Goal: Information Seeking & Learning: Learn about a topic

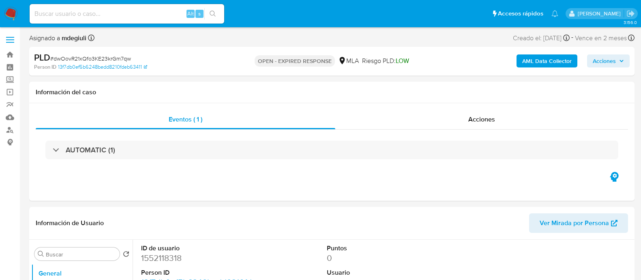
select select "10"
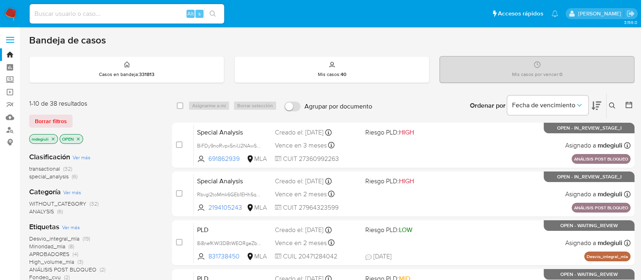
click at [611, 103] on icon at bounding box center [612, 105] width 6 height 6
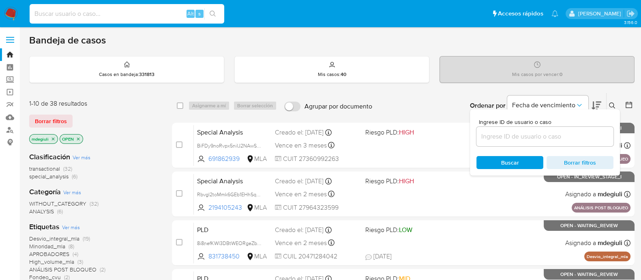
click at [71, 16] on input at bounding box center [127, 14] width 195 height 11
paste input "21968657"
type input "21968657"
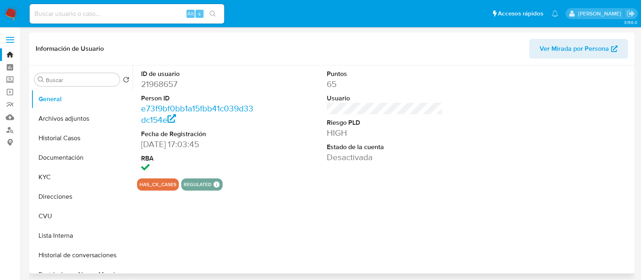
select select "10"
click at [64, 149] on button "Documentación" at bounding box center [78, 157] width 95 height 19
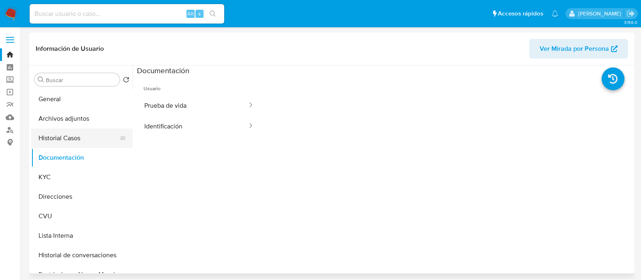
click at [78, 129] on button "Historial Casos" at bounding box center [78, 137] width 95 height 19
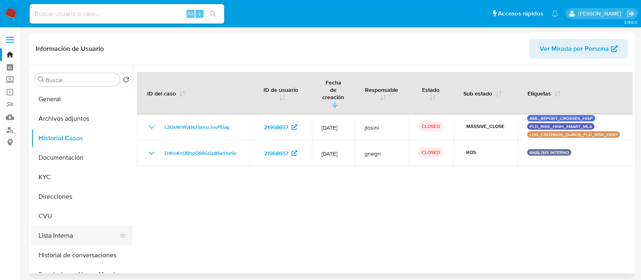
click at [76, 233] on button "Lista Interna" at bounding box center [78, 235] width 95 height 19
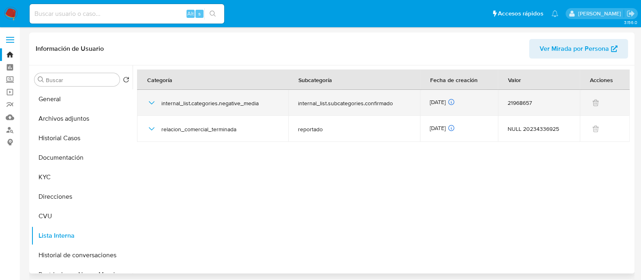
click at [148, 101] on icon "button" at bounding box center [152, 103] width 10 height 10
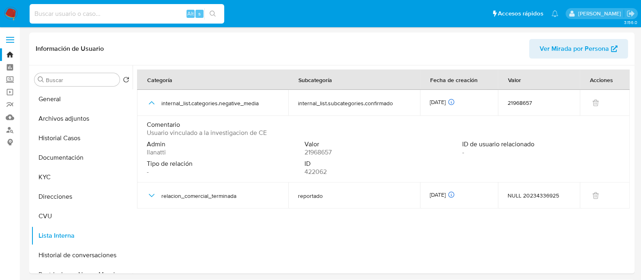
click at [127, 15] on input at bounding box center [127, 14] width 195 height 11
paste input "94026753"
type input "94026753"
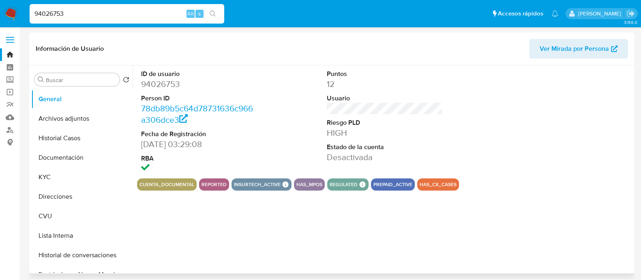
select select "10"
click at [67, 149] on button "Documentación" at bounding box center [78, 157] width 95 height 19
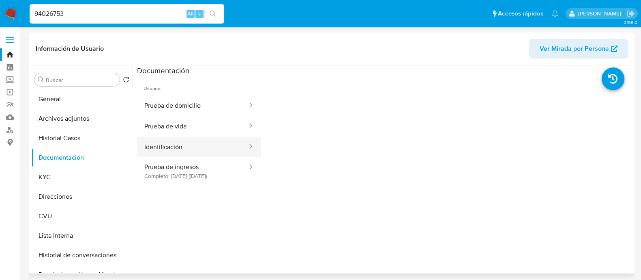
click at [180, 145] on button "Identificación" at bounding box center [192, 146] width 111 height 21
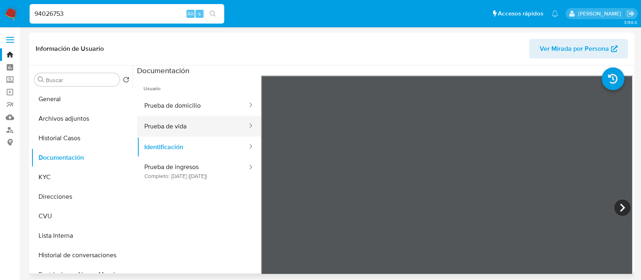
click at [204, 129] on button "Prueba de vida" at bounding box center [192, 126] width 111 height 21
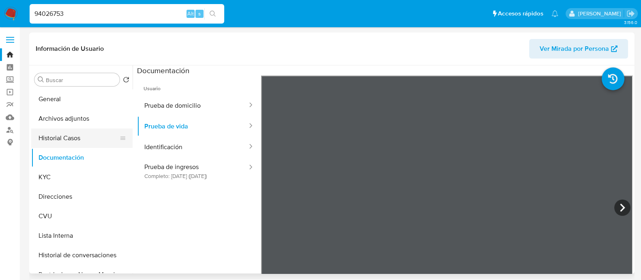
click at [65, 133] on button "Historial Casos" at bounding box center [78, 137] width 95 height 19
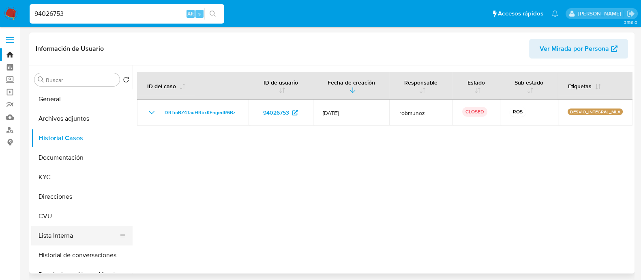
click at [59, 232] on button "Lista Interna" at bounding box center [78, 235] width 95 height 19
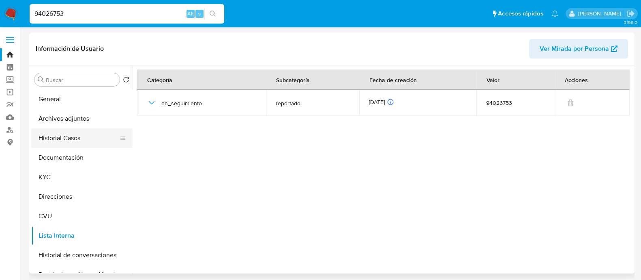
click at [65, 142] on button "Historial Casos" at bounding box center [78, 137] width 95 height 19
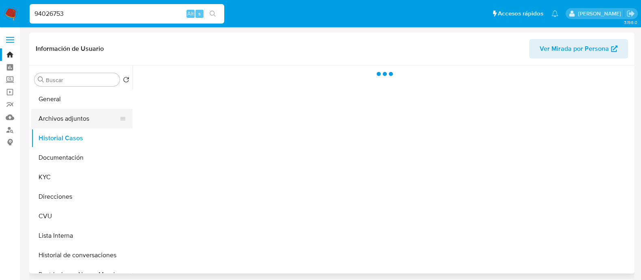
click at [70, 119] on button "Archivos adjuntos" at bounding box center [78, 118] width 95 height 19
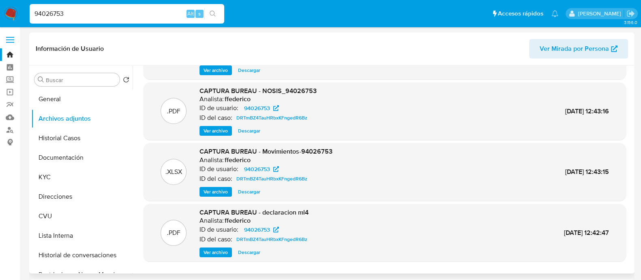
scroll to position [68, 0]
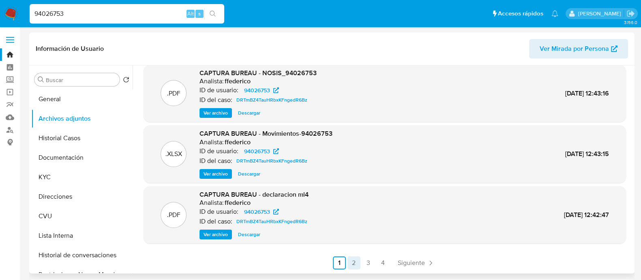
click at [355, 258] on link "2" at bounding box center [354, 262] width 13 height 13
click at [386, 262] on link "3" at bounding box center [390, 262] width 13 height 13
click at [403, 259] on link "4" at bounding box center [404, 262] width 13 height 13
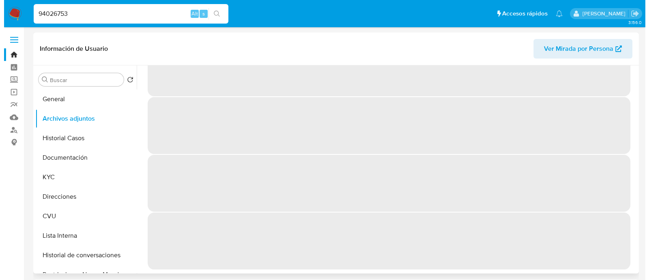
scroll to position [0, 0]
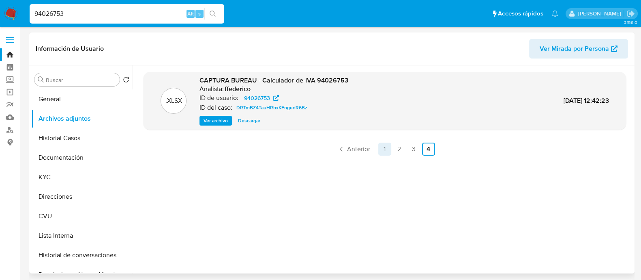
click at [385, 147] on link "1" at bounding box center [385, 148] width 13 height 13
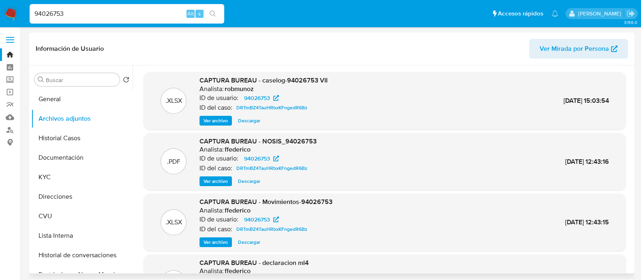
click at [226, 118] on span "Ver archivo" at bounding box center [216, 120] width 24 height 8
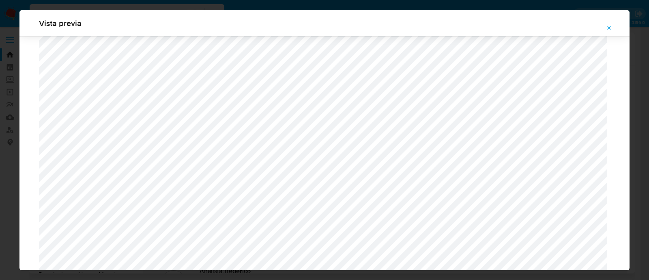
scroll to position [744, 0]
click at [218, 8] on div "Vista previa" at bounding box center [324, 140] width 649 height 280
click at [606, 26] on button "Attachment preview" at bounding box center [609, 28] width 18 height 13
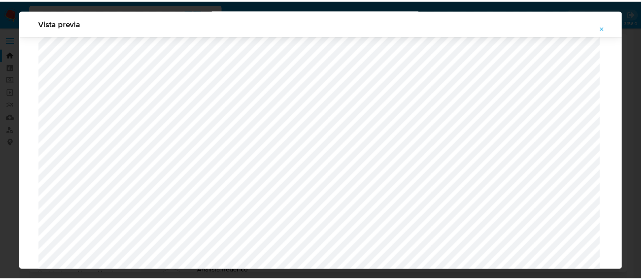
scroll to position [26, 0]
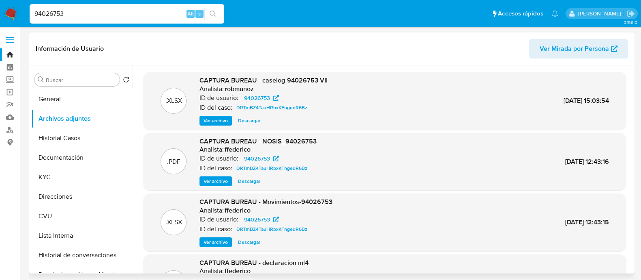
click at [101, 7] on div "94026753 Alt s" at bounding box center [127, 13] width 195 height 19
click at [56, 14] on input "94026753" at bounding box center [127, 14] width 195 height 11
paste input "128953296"
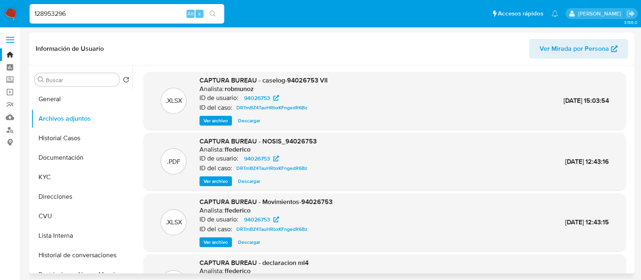
type input "128953296"
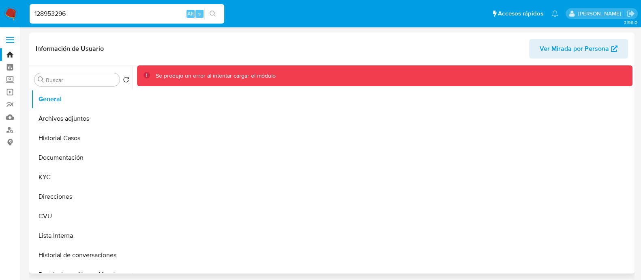
select select "10"
click at [65, 121] on button "Archivos adjuntos" at bounding box center [78, 118] width 95 height 19
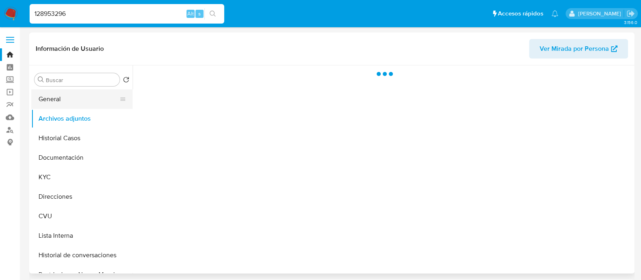
click at [66, 104] on button "General" at bounding box center [78, 98] width 95 height 19
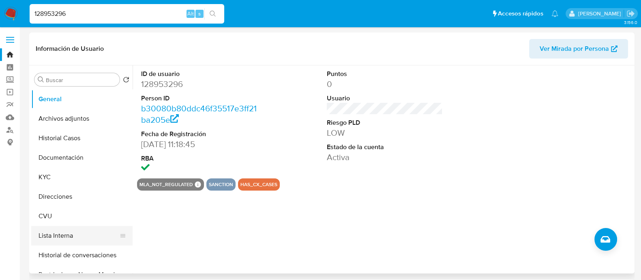
click at [57, 237] on button "Lista Interna" at bounding box center [78, 235] width 95 height 19
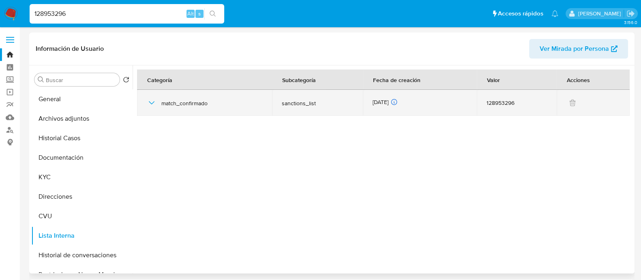
click at [148, 101] on icon "button" at bounding box center [152, 103] width 10 height 10
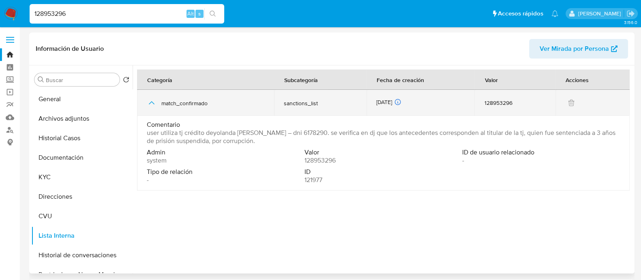
click at [290, 102] on span "sanctions_list" at bounding box center [320, 102] width 73 height 7
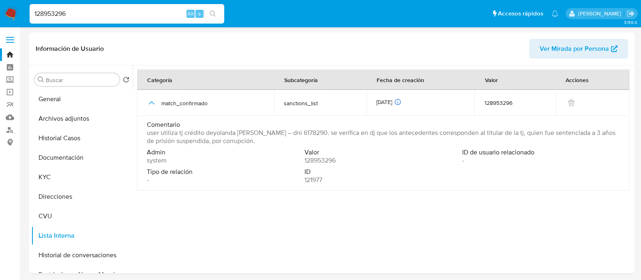
click at [48, 13] on input "128953296" at bounding box center [127, 14] width 195 height 11
paste input "4139031"
type input "4139031"
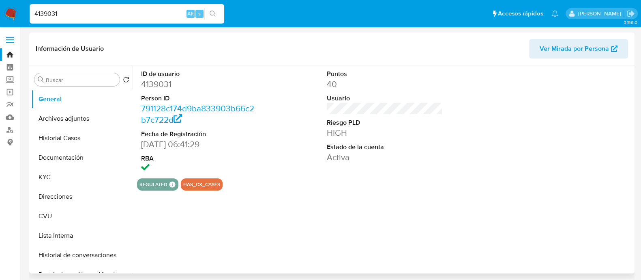
select select "10"
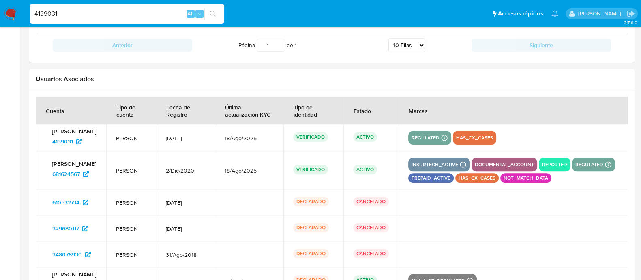
scroll to position [942, 0]
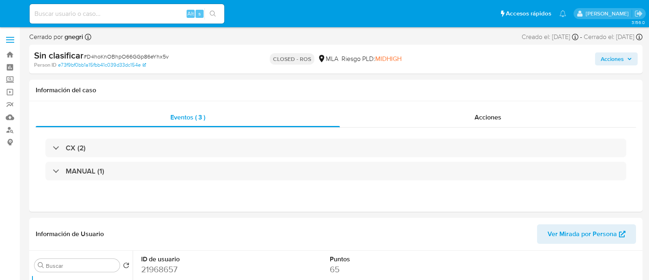
select select "10"
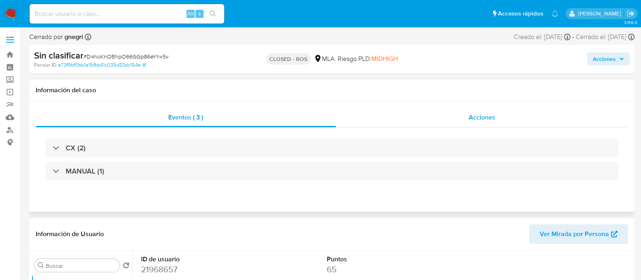
click at [477, 116] on span "Acciones" at bounding box center [482, 116] width 27 height 9
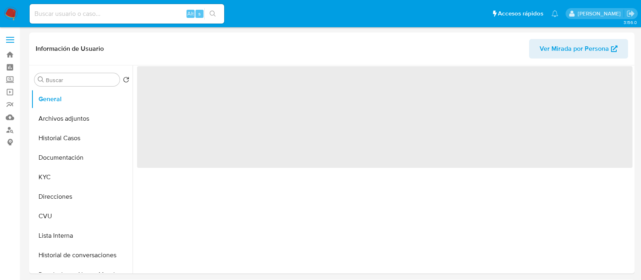
select select "10"
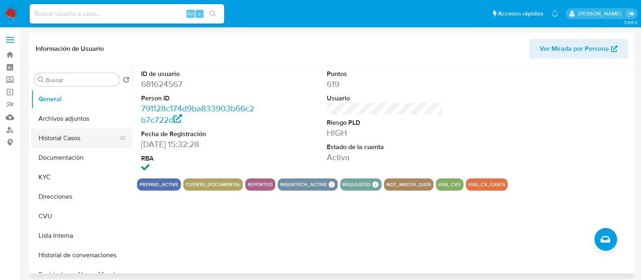
click at [73, 142] on button "Historial Casos" at bounding box center [78, 137] width 95 height 19
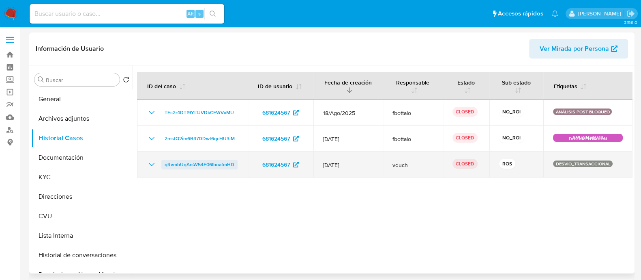
click at [189, 161] on span "qRvmbUqArsW54F06lbnafmHD" at bounding box center [200, 164] width 70 height 10
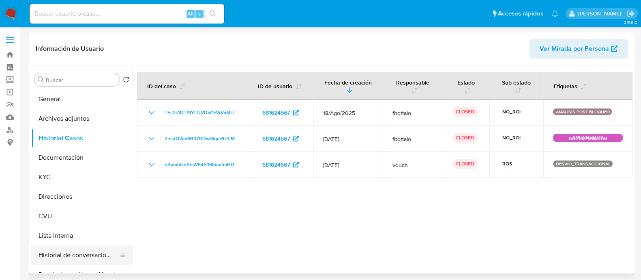
click at [72, 262] on button "Historial de conversaciones" at bounding box center [78, 254] width 95 height 19
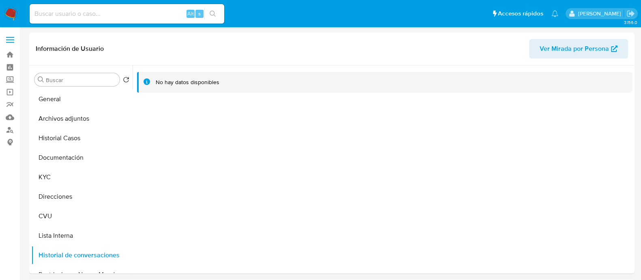
click at [105, 9] on input at bounding box center [127, 14] width 195 height 11
paste input "220242171"
type input "220242171"
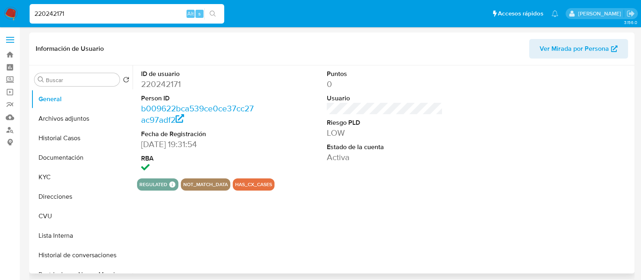
select select "10"
click at [55, 230] on button "Lista Interna" at bounding box center [78, 235] width 95 height 19
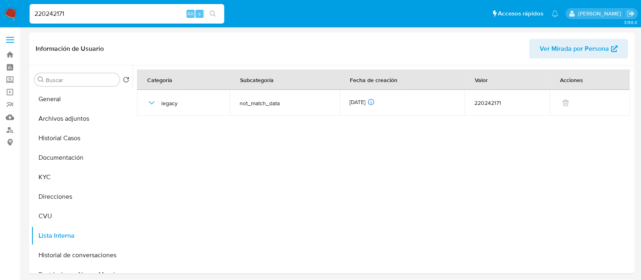
click at [83, 14] on input "220242171" at bounding box center [127, 14] width 195 height 11
paste input "41867688"
type input "41867688"
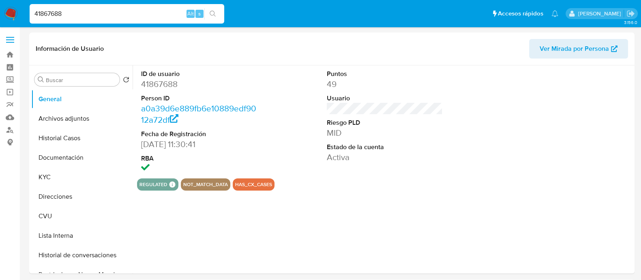
select select "10"
click at [104, 13] on input "41867688" at bounding box center [127, 14] width 195 height 11
paste input "658616277"
type input "658616277"
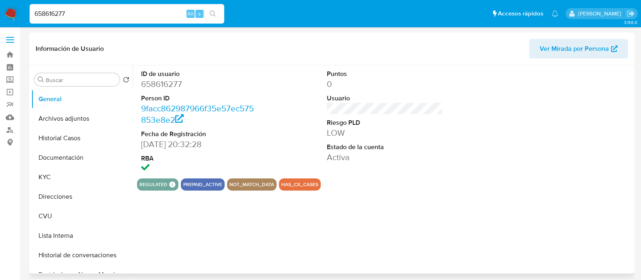
select select "10"
click at [50, 153] on button "Documentación" at bounding box center [78, 157] width 95 height 19
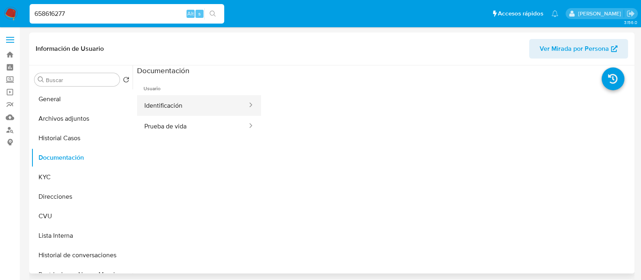
click at [168, 111] on button "Identificación" at bounding box center [192, 105] width 111 height 21
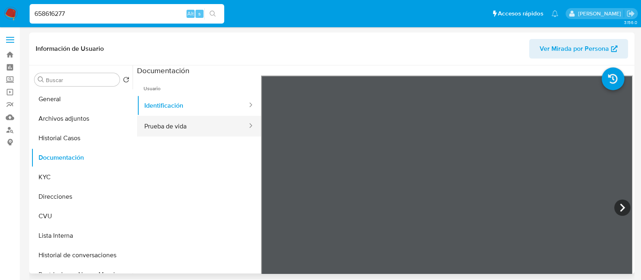
click at [198, 129] on button "Prueba de vida" at bounding box center [192, 126] width 111 height 21
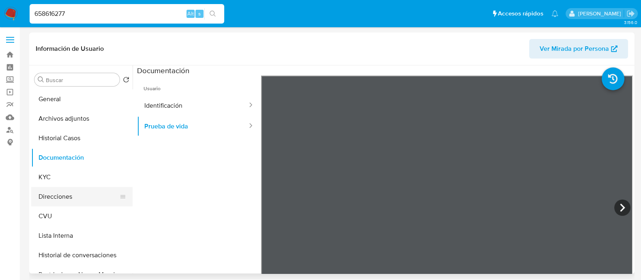
click at [63, 193] on button "Direcciones" at bounding box center [78, 196] width 95 height 19
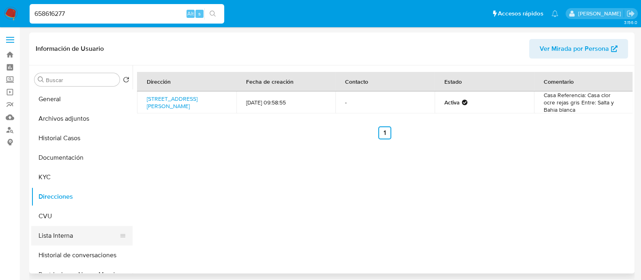
click at [68, 231] on button "Lista Interna" at bounding box center [78, 235] width 95 height 19
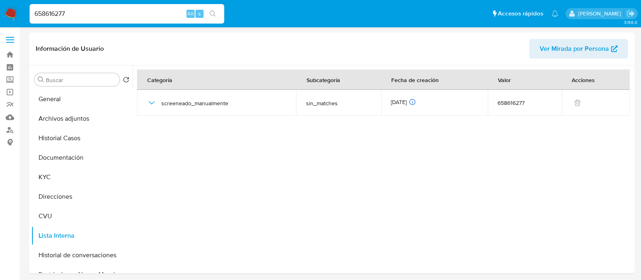
click at [75, 11] on input "658616277" at bounding box center [127, 14] width 195 height 11
click at [75, 10] on input "658616277" at bounding box center [127, 14] width 195 height 11
paste input "401706871"
type input "401706871"
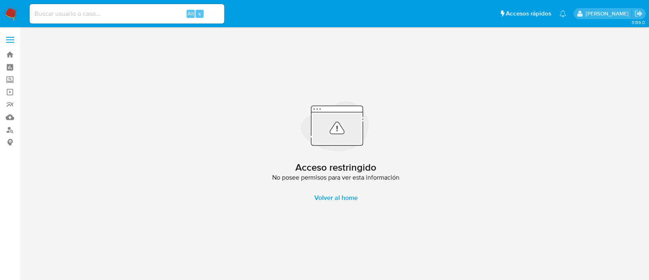
click at [71, 14] on input at bounding box center [127, 14] width 195 height 11
click at [110, 16] on input at bounding box center [127, 14] width 195 height 11
paste input "1278002300"
type input "1278002300"
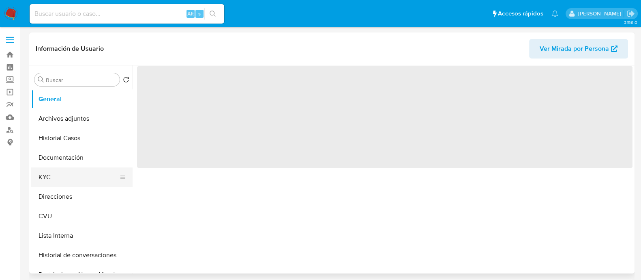
click at [45, 181] on button "KYC" at bounding box center [78, 176] width 95 height 19
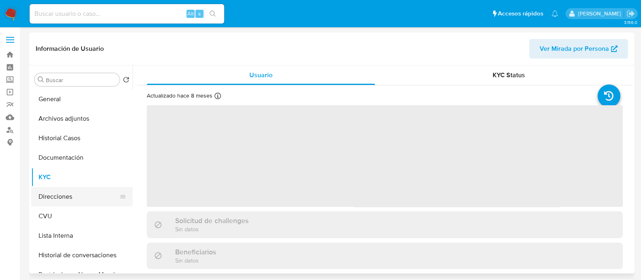
select select "10"
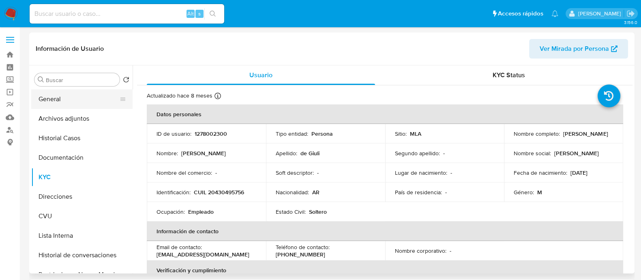
click at [73, 90] on button "General" at bounding box center [78, 98] width 95 height 19
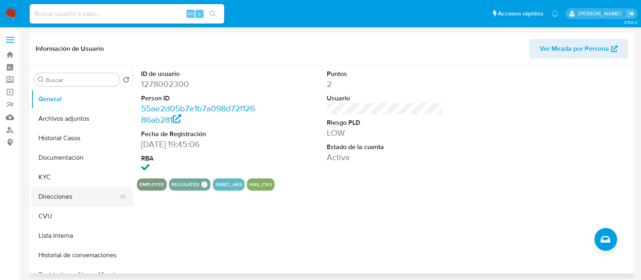
click at [56, 196] on button "Direcciones" at bounding box center [78, 196] width 95 height 19
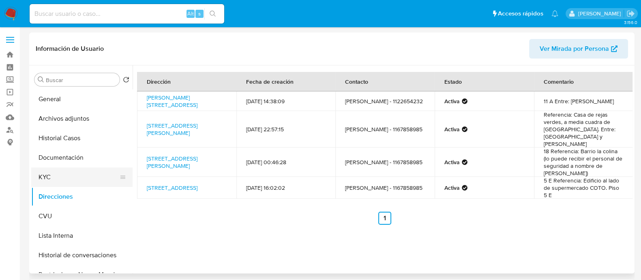
click at [58, 172] on button "KYC" at bounding box center [78, 176] width 95 height 19
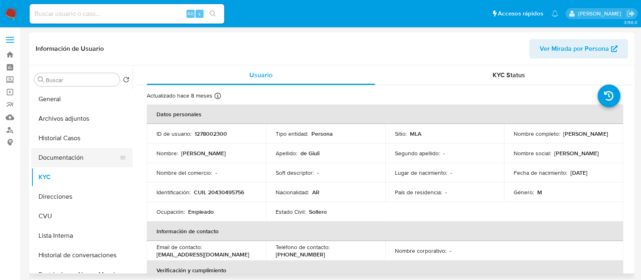
click at [65, 153] on button "Documentación" at bounding box center [78, 157] width 95 height 19
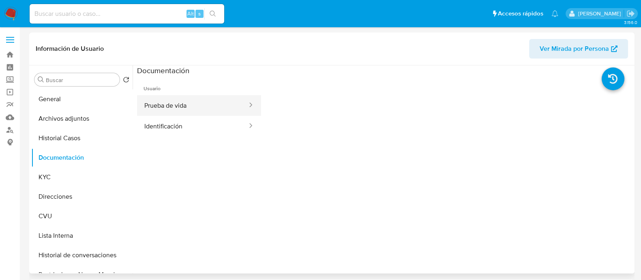
click at [189, 104] on button "Prueba de vida" at bounding box center [192, 105] width 111 height 21
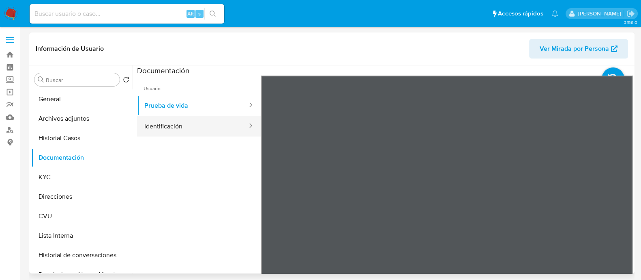
click at [176, 131] on button "Identificación" at bounding box center [192, 126] width 111 height 21
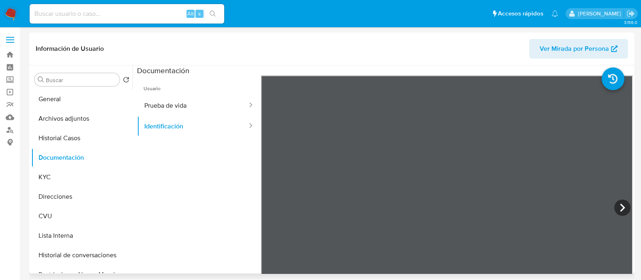
scroll to position [9, 0]
click at [615, 205] on icon at bounding box center [623, 207] width 16 height 16
click at [263, 210] on icon at bounding box center [271, 207] width 16 height 16
click at [159, 107] on button "Prueba de vida" at bounding box center [192, 105] width 111 height 21
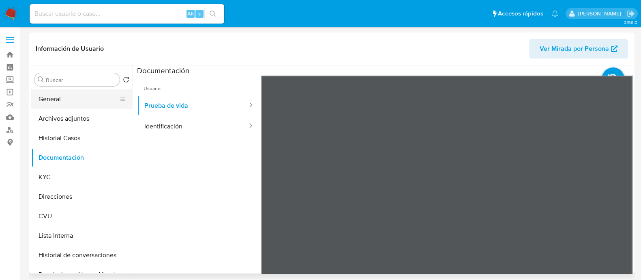
click at [86, 105] on button "General" at bounding box center [78, 98] width 95 height 19
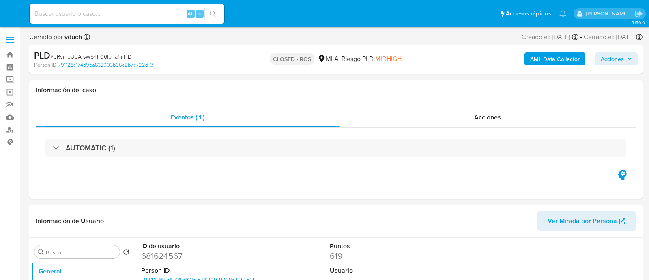
select select "10"
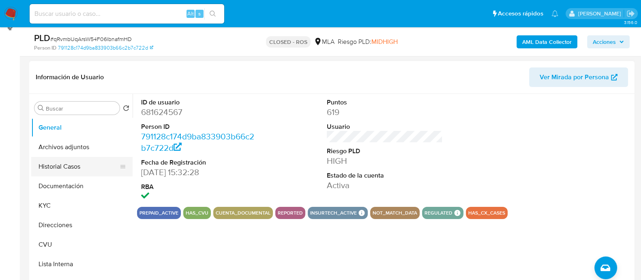
scroll to position [101, 0]
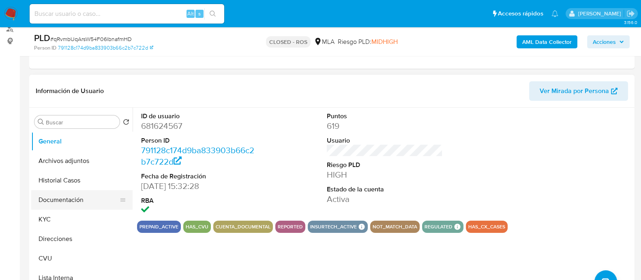
click at [81, 200] on button "Documentación" at bounding box center [78, 199] width 95 height 19
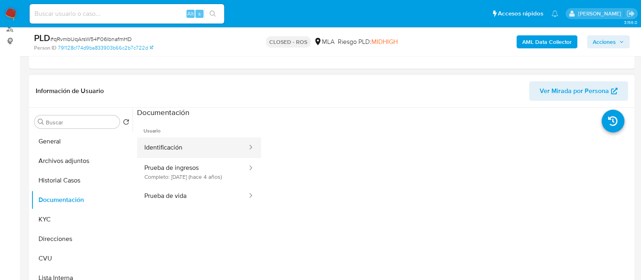
click at [191, 143] on button "Identificación" at bounding box center [192, 147] width 111 height 21
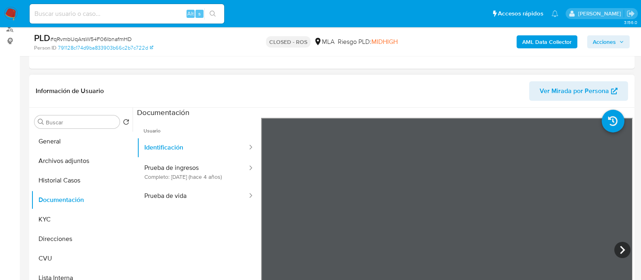
scroll to position [111, 0]
click at [182, 194] on button "Prueba de vida" at bounding box center [192, 195] width 111 height 21
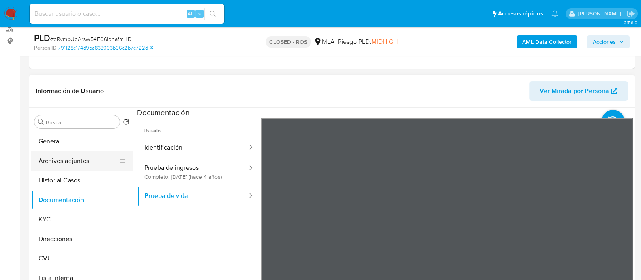
click at [77, 165] on button "Archivos adjuntos" at bounding box center [78, 160] width 95 height 19
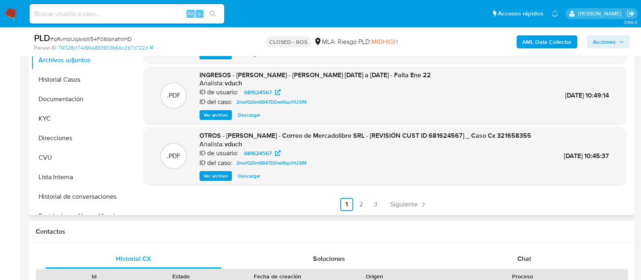
scroll to position [202, 0]
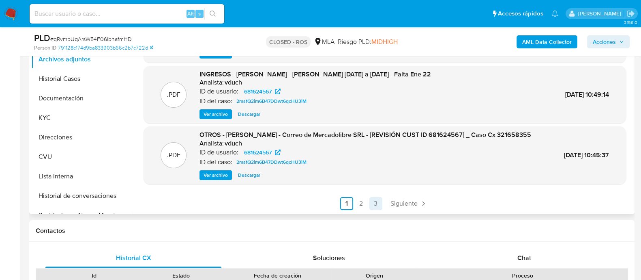
click at [371, 207] on link "3" at bounding box center [376, 203] width 13 height 13
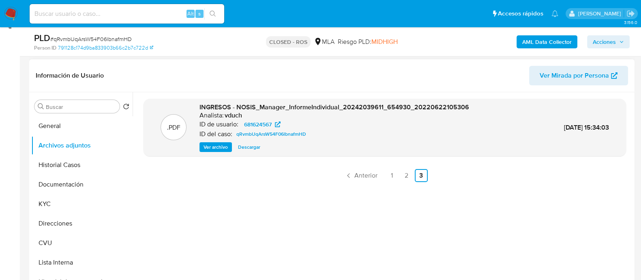
scroll to position [101, 0]
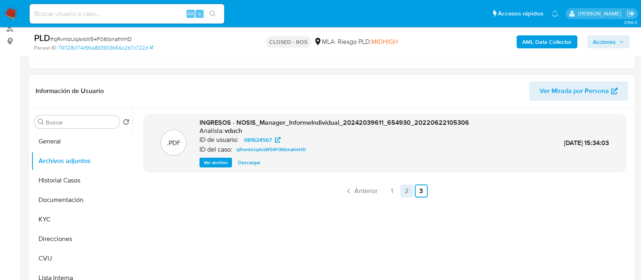
click at [405, 192] on link "2" at bounding box center [406, 190] width 13 height 13
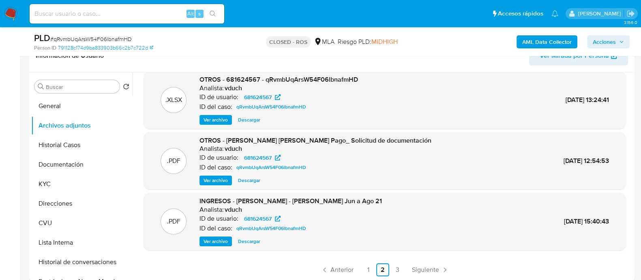
scroll to position [152, 0]
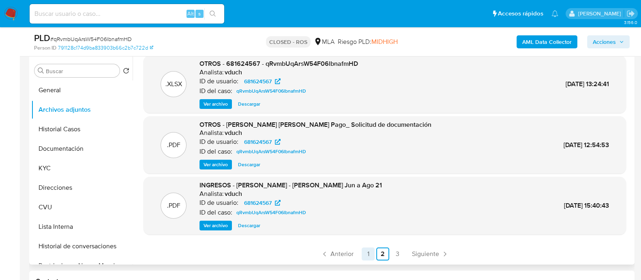
click at [369, 254] on link "1" at bounding box center [368, 253] width 13 height 13
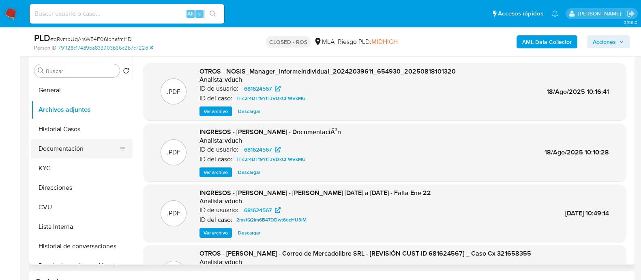
click at [75, 149] on button "Documentación" at bounding box center [78, 148] width 95 height 19
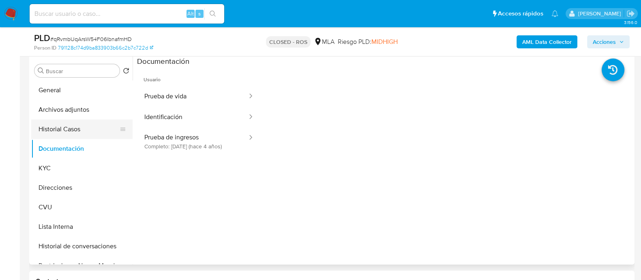
click at [75, 127] on button "Historial Casos" at bounding box center [78, 128] width 95 height 19
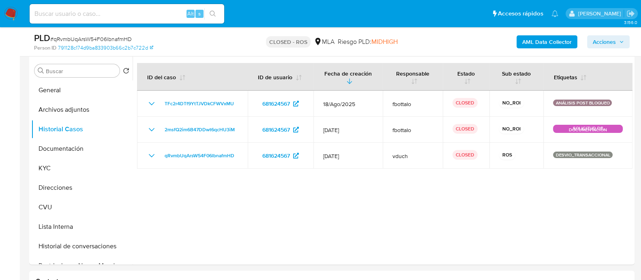
scroll to position [101, 0]
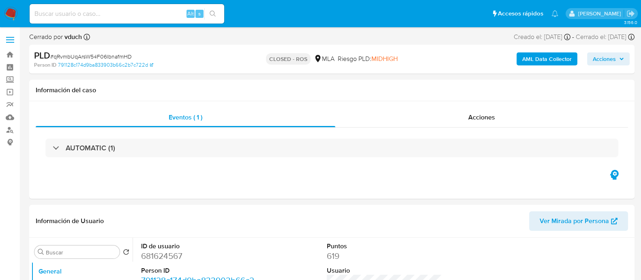
select select "10"
click at [484, 119] on span "Acciones" at bounding box center [482, 116] width 27 height 9
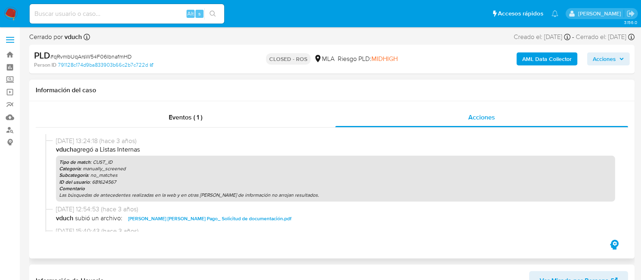
scroll to position [497, 0]
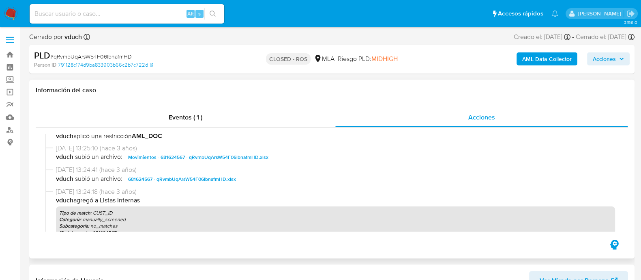
click at [207, 179] on span "681624567 - qRvmbUqArsW54F06lbnafmHD.xlsx" at bounding box center [182, 179] width 108 height 10
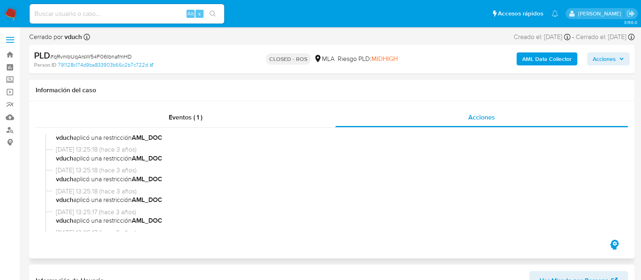
scroll to position [142, 0]
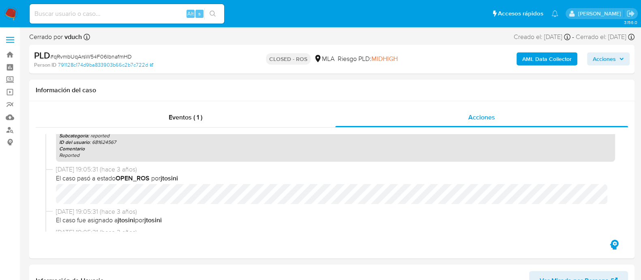
click at [105, 14] on input at bounding box center [127, 14] width 195 height 11
paste input "658616277"
type input "658616277"
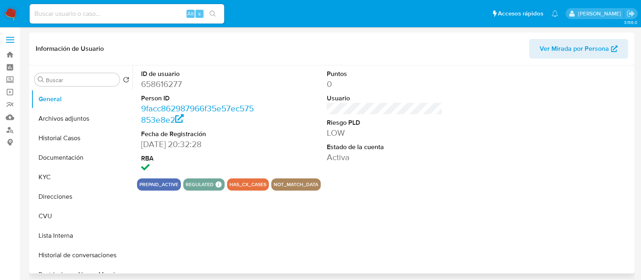
select select "10"
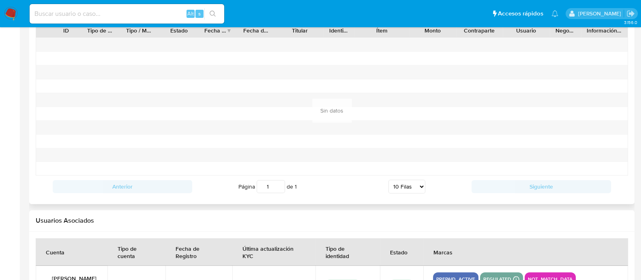
scroll to position [889, 0]
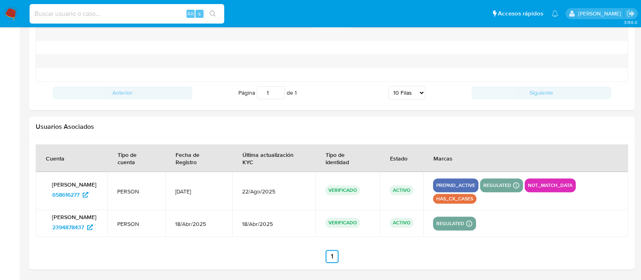
click at [63, 17] on input at bounding box center [127, 14] width 195 height 11
paste input "227291541"
type input "227291541"
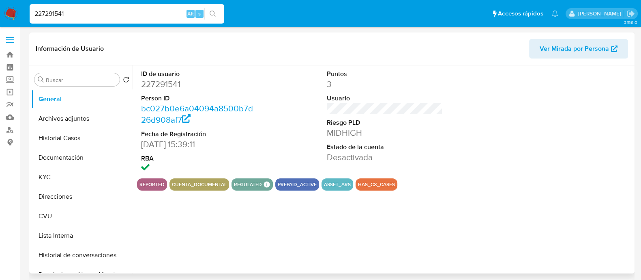
select select "10"
click at [135, 13] on input "227291541" at bounding box center [127, 14] width 195 height 11
paste input "815695510"
type input "815695510"
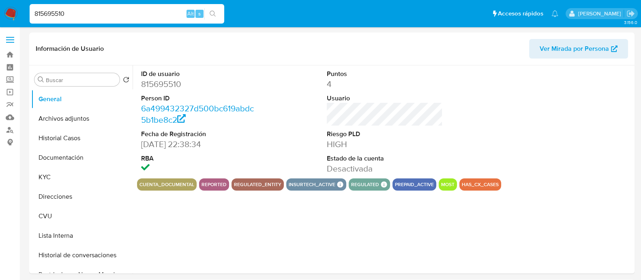
select select "10"
click at [77, 124] on button "Archivos adjuntos" at bounding box center [78, 118] width 95 height 19
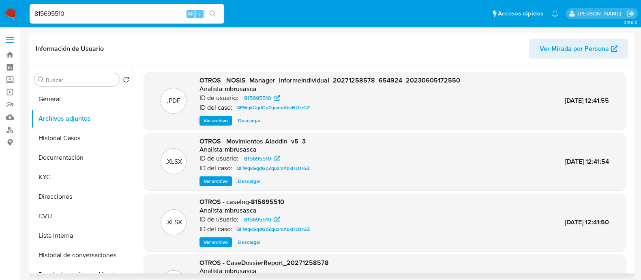
click at [222, 240] on span "Ver archivo" at bounding box center [216, 242] width 24 height 8
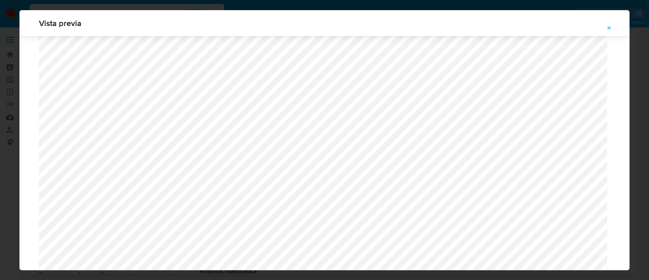
scroll to position [643, 0]
click at [610, 27] on icon "Attachment preview" at bounding box center [610, 28] width 4 height 4
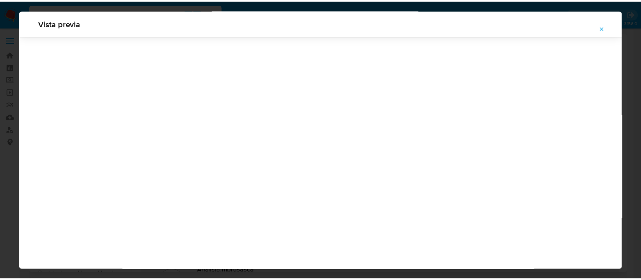
scroll to position [26, 0]
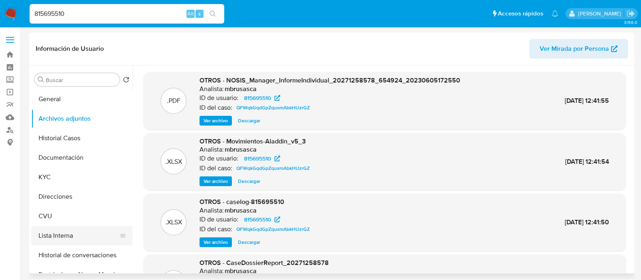
click at [59, 232] on button "Lista Interna" at bounding box center [78, 235] width 95 height 19
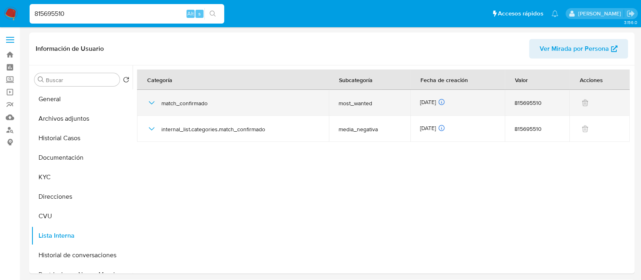
click at [156, 100] on icon "button" at bounding box center [152, 103] width 10 height 10
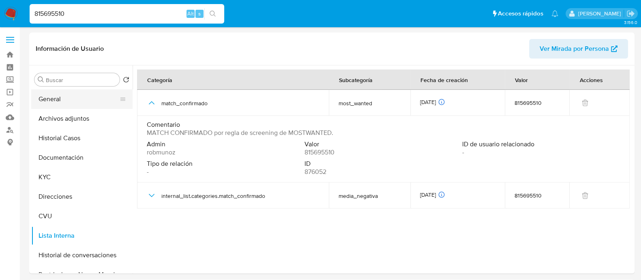
click at [66, 104] on button "General" at bounding box center [78, 98] width 95 height 19
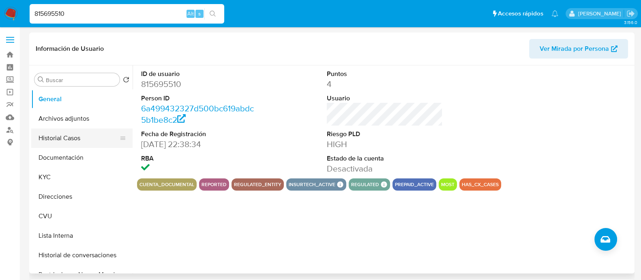
click at [71, 137] on button "Historial Casos" at bounding box center [78, 137] width 95 height 19
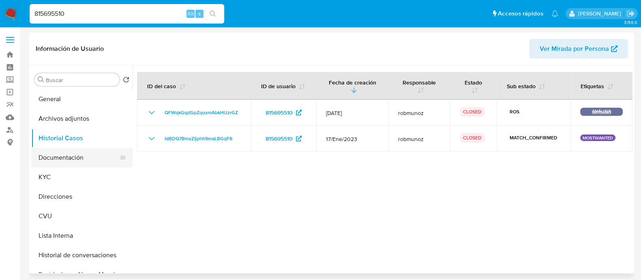
click at [69, 155] on button "Documentación" at bounding box center [78, 157] width 95 height 19
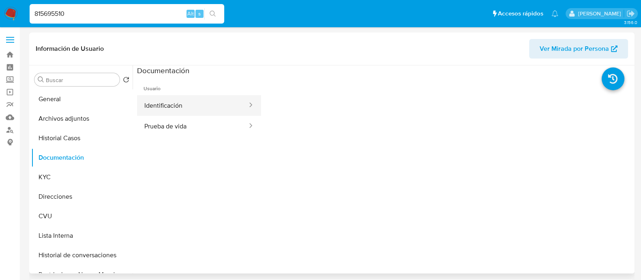
click at [188, 109] on button "Identificación" at bounding box center [192, 105] width 111 height 21
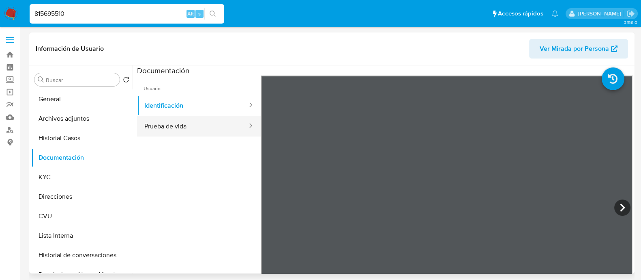
click at [196, 129] on button "Prueba de vida" at bounding box center [192, 126] width 111 height 21
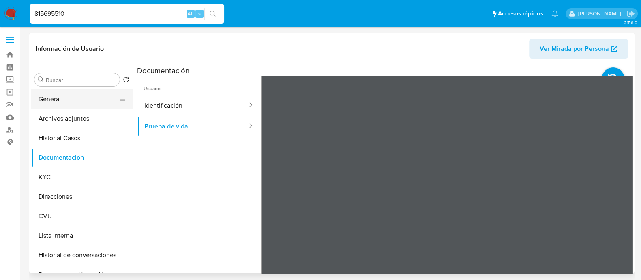
click at [49, 96] on button "General" at bounding box center [78, 98] width 95 height 19
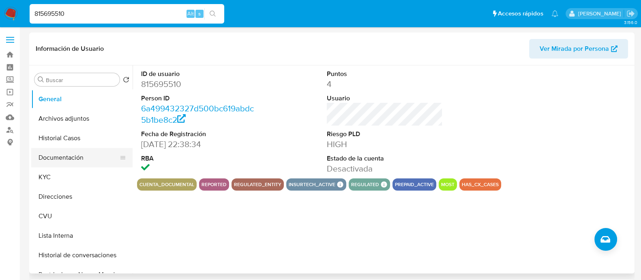
click at [65, 161] on button "Documentación" at bounding box center [78, 157] width 95 height 19
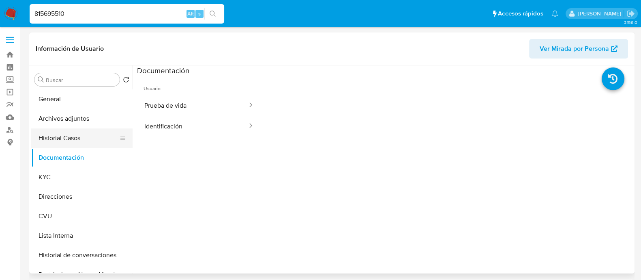
click at [73, 135] on button "Historial Casos" at bounding box center [78, 137] width 95 height 19
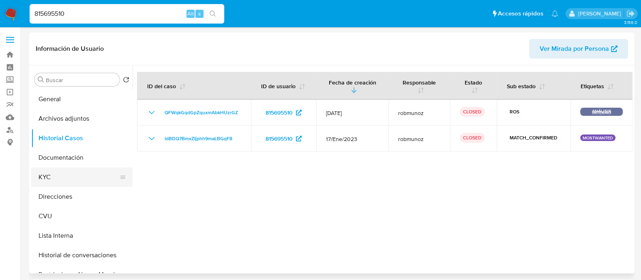
click at [61, 175] on button "KYC" at bounding box center [78, 176] width 95 height 19
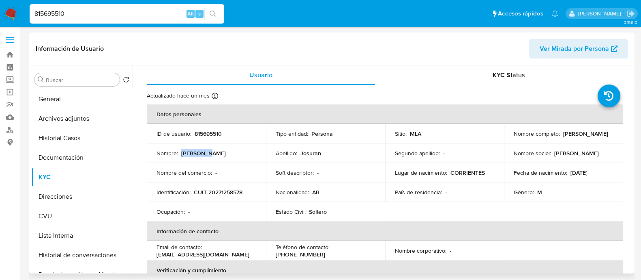
drag, startPoint x: 181, startPoint y: 153, endPoint x: 216, endPoint y: 152, distance: 34.5
click at [216, 152] on div "Nombre : Jose Rene" at bounding box center [207, 152] width 100 height 7
copy p "Jose Rene"
click at [307, 151] on p "Josuran" at bounding box center [311, 152] width 21 height 7
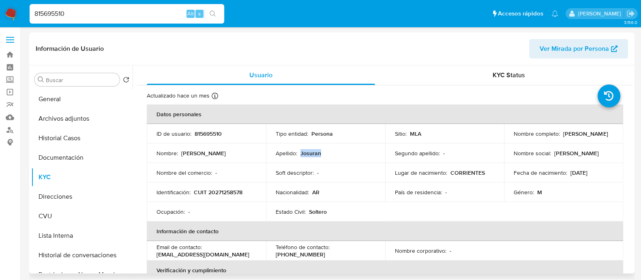
copy p "Josuran"
click at [140, 17] on input "815695510" at bounding box center [127, 14] width 195 height 11
click at [140, 16] on input "815695510" at bounding box center [127, 14] width 195 height 11
paste input "1490250678"
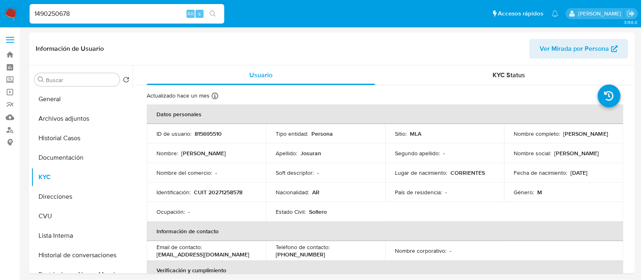
type input "1490250678"
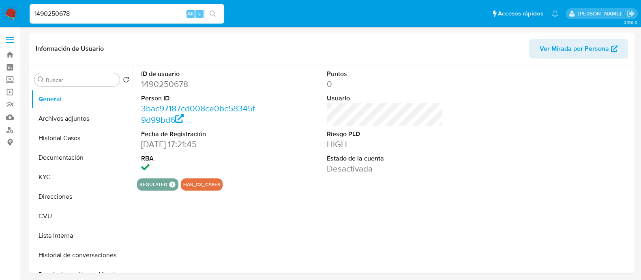
select select "10"
click at [55, 232] on button "Lista Interna" at bounding box center [78, 235] width 95 height 19
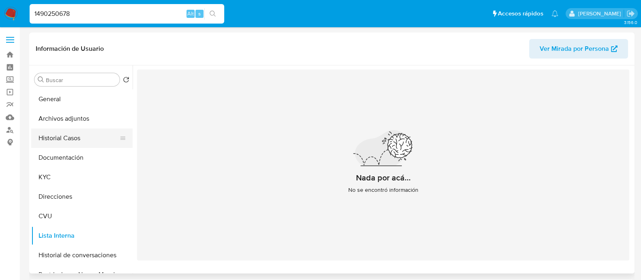
click at [69, 143] on button "Historial Casos" at bounding box center [78, 137] width 95 height 19
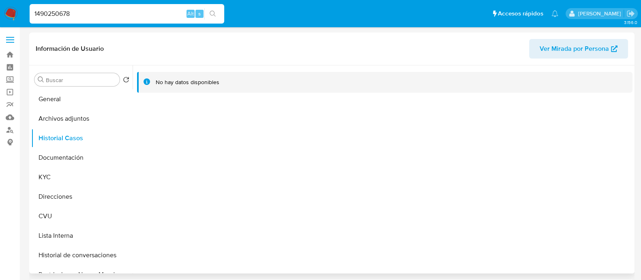
drag, startPoint x: 536, startPoint y: 153, endPoint x: 549, endPoint y: 168, distance: 19.9
click at [546, 173] on div at bounding box center [383, 169] width 500 height 208
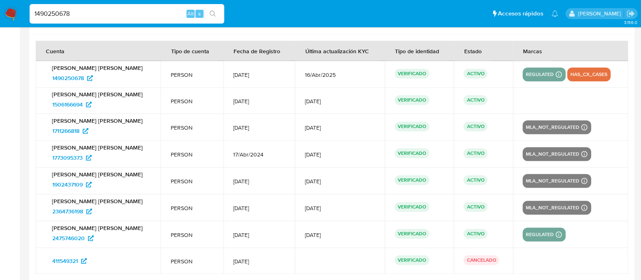
scroll to position [991, 0]
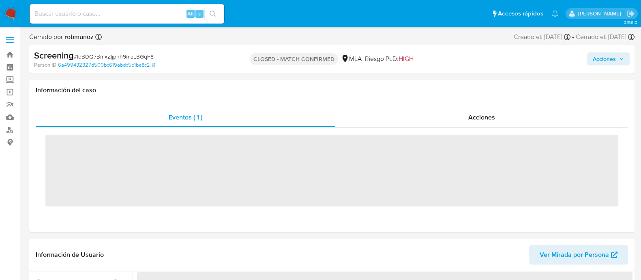
click at [463, 123] on div "Acciones" at bounding box center [482, 117] width 293 height 19
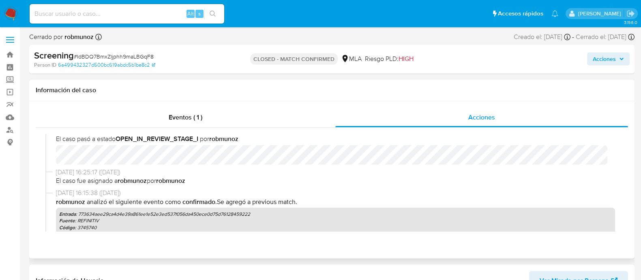
select select "10"
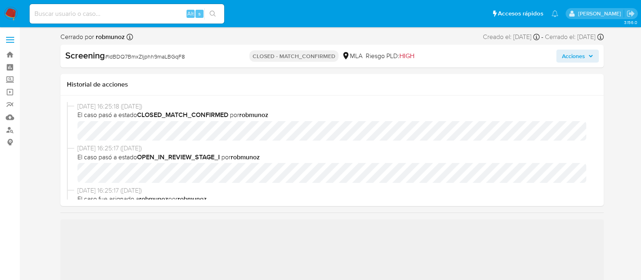
select select "10"
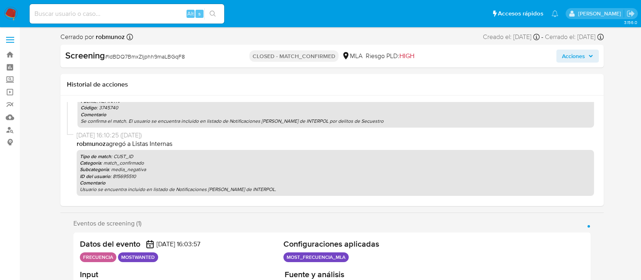
scroll to position [87, 0]
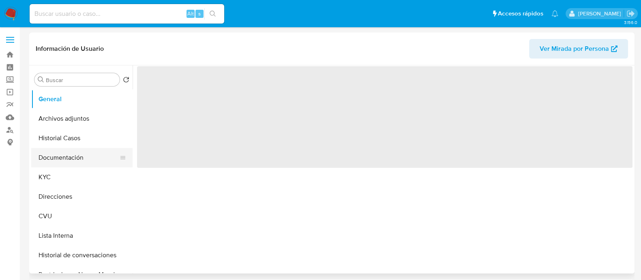
drag, startPoint x: 59, startPoint y: 158, endPoint x: 65, endPoint y: 151, distance: 9.3
click at [61, 155] on button "Documentación" at bounding box center [78, 157] width 95 height 19
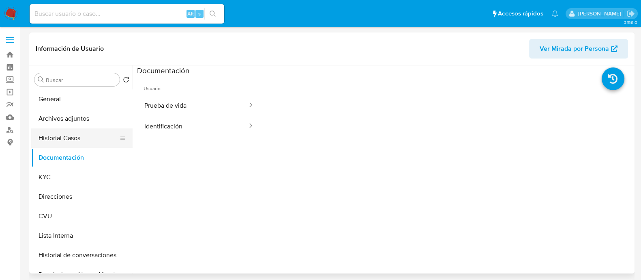
select select "10"
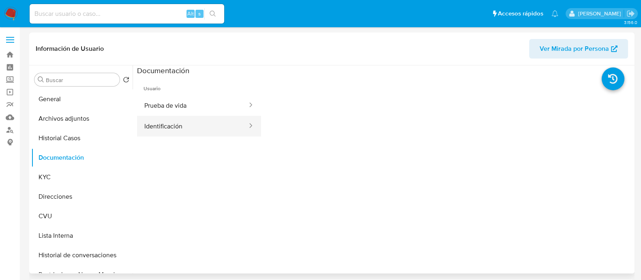
click at [176, 127] on button "Identificación" at bounding box center [192, 126] width 111 height 21
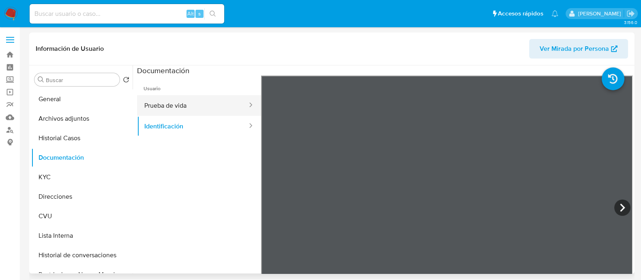
click at [206, 104] on button "Prueba de vida" at bounding box center [192, 105] width 111 height 21
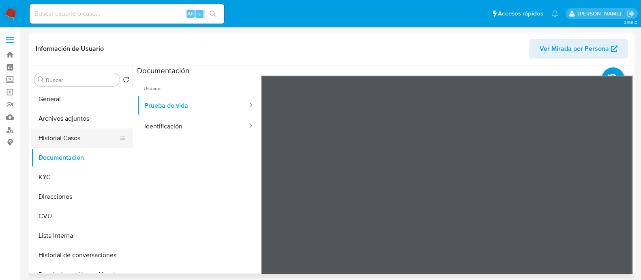
click at [59, 139] on button "Historial Casos" at bounding box center [78, 137] width 95 height 19
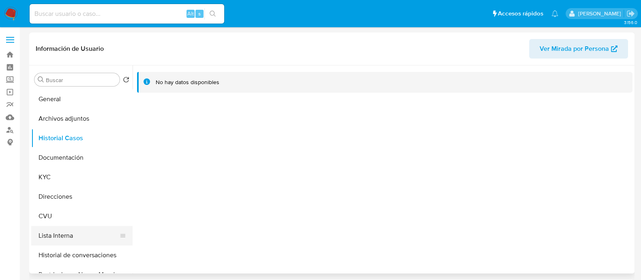
click at [73, 232] on button "Lista Interna" at bounding box center [78, 235] width 95 height 19
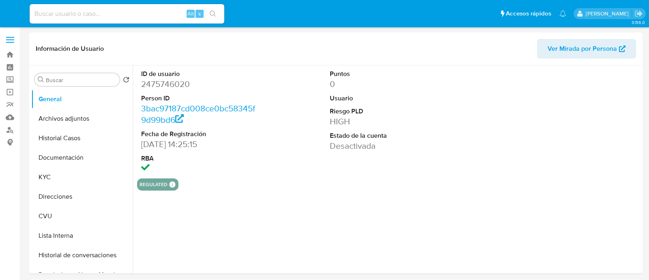
select select "10"
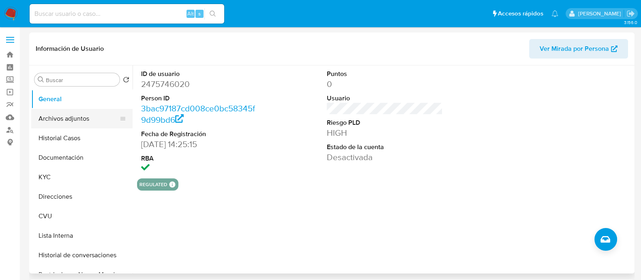
click at [55, 126] on button "Archivos adjuntos" at bounding box center [78, 118] width 95 height 19
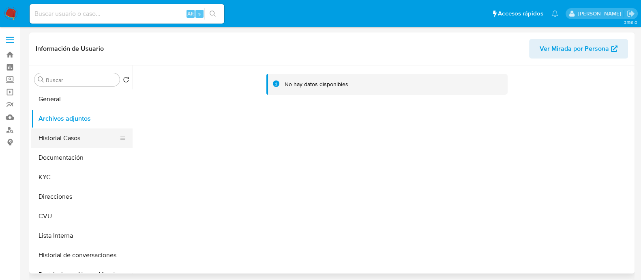
click at [63, 140] on button "Historial Casos" at bounding box center [78, 137] width 95 height 19
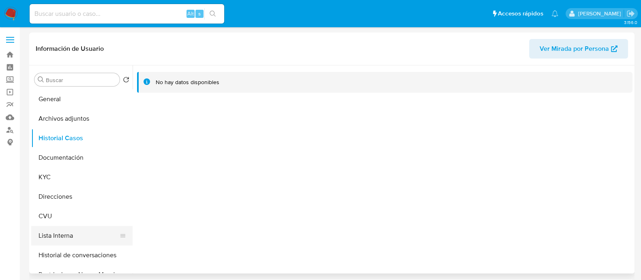
click at [74, 233] on button "Lista Interna" at bounding box center [78, 235] width 95 height 19
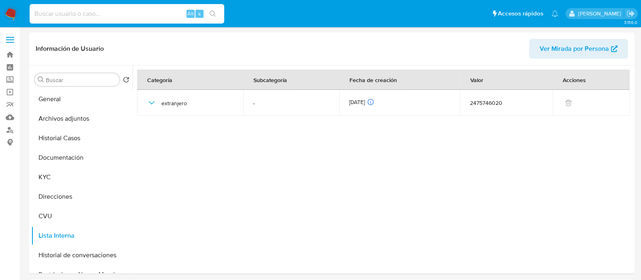
click at [110, 11] on input at bounding box center [127, 14] width 195 height 11
paste input "98235718"
type input "98235718"
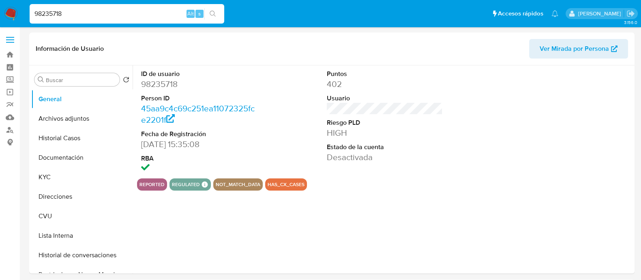
select select "10"
click at [41, 161] on button "Documentación" at bounding box center [78, 157] width 95 height 19
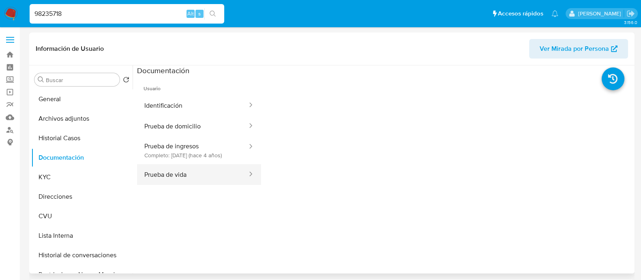
click at [172, 185] on button "Prueba de vida" at bounding box center [192, 174] width 111 height 21
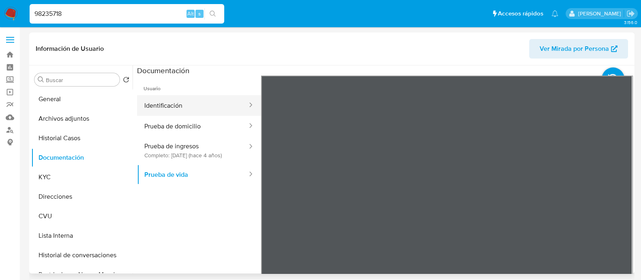
click at [189, 109] on button "Identificación" at bounding box center [192, 105] width 111 height 21
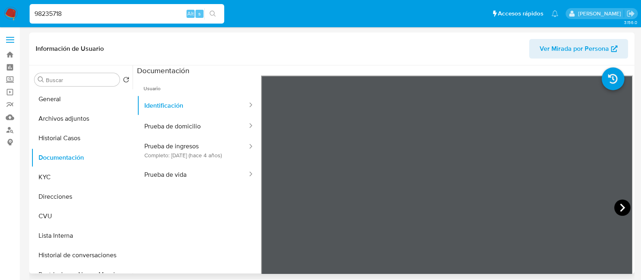
click at [615, 208] on icon at bounding box center [623, 207] width 16 height 16
click at [90, 97] on button "General" at bounding box center [78, 98] width 95 height 19
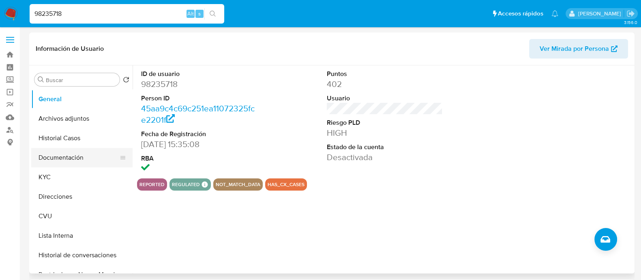
click at [61, 160] on button "Documentación" at bounding box center [78, 157] width 95 height 19
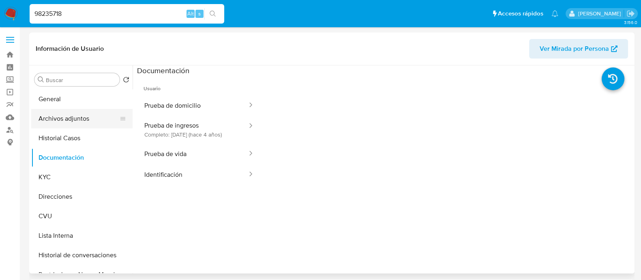
click at [75, 117] on button "Archivos adjuntos" at bounding box center [78, 118] width 95 height 19
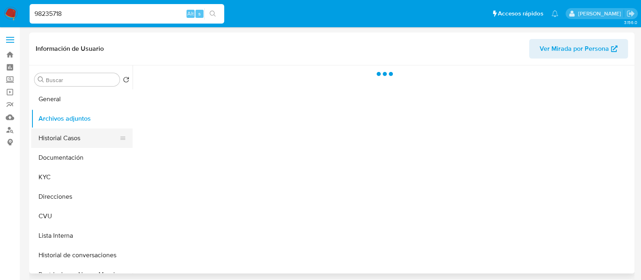
click at [55, 142] on button "Historial Casos" at bounding box center [78, 137] width 95 height 19
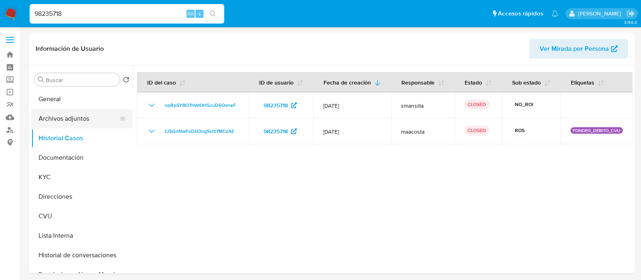
click at [60, 118] on button "Archivos adjuntos" at bounding box center [78, 118] width 95 height 19
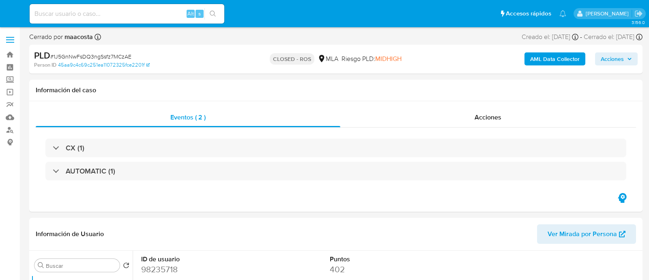
select select "10"
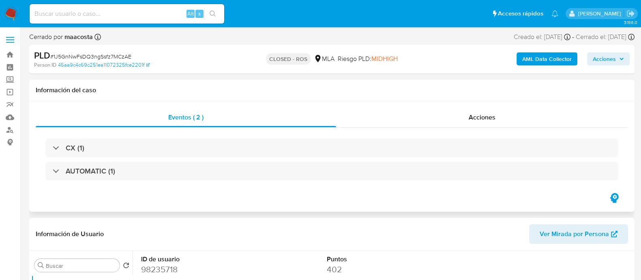
click at [454, 129] on div "CX (1) AUTOMATIC (1)" at bounding box center [332, 159] width 593 height 64
click at [457, 124] on div "Acciones" at bounding box center [482, 117] width 292 height 19
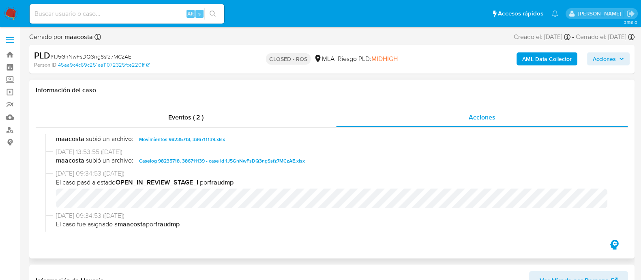
scroll to position [456, 0]
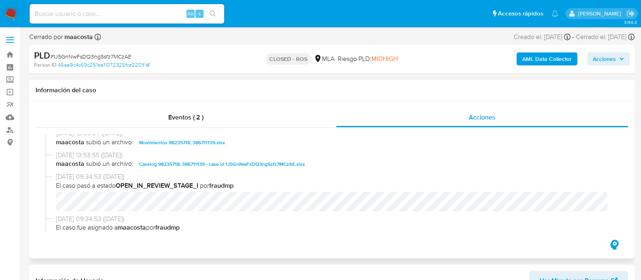
click at [285, 162] on span "Caselog 98235718, 386711139 - case id 1J5GnNwFsDQ3ngSsfz7MCzAE.xlsx" at bounding box center [222, 164] width 166 height 10
